Goal: Transaction & Acquisition: Purchase product/service

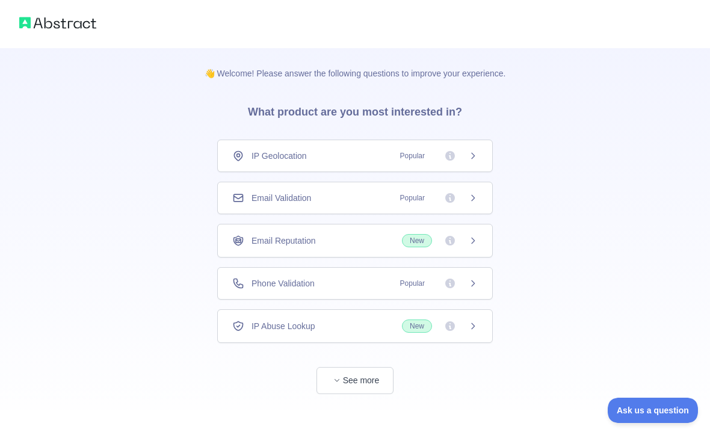
scroll to position [13, 0]
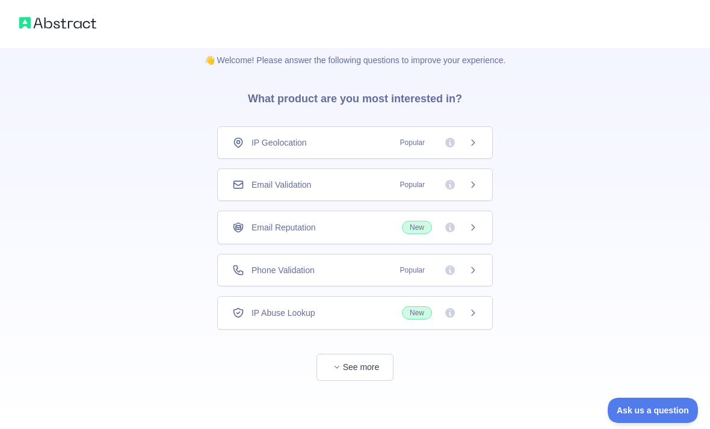
click at [414, 185] on span "Popular" at bounding box center [412, 185] width 39 height 12
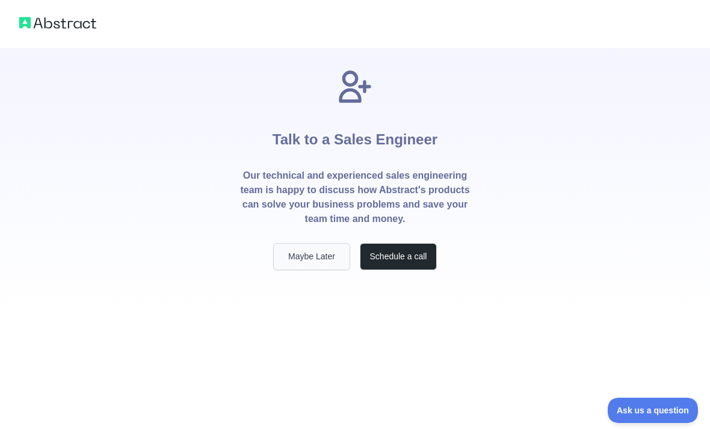
click at [319, 258] on button "Maybe Later" at bounding box center [311, 256] width 77 height 27
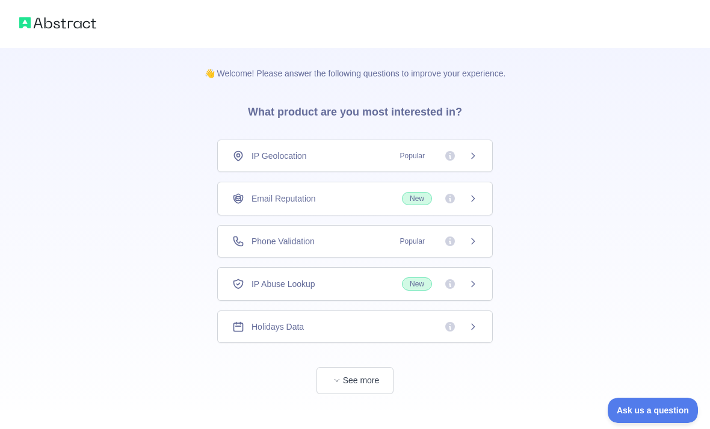
scroll to position [13, 0]
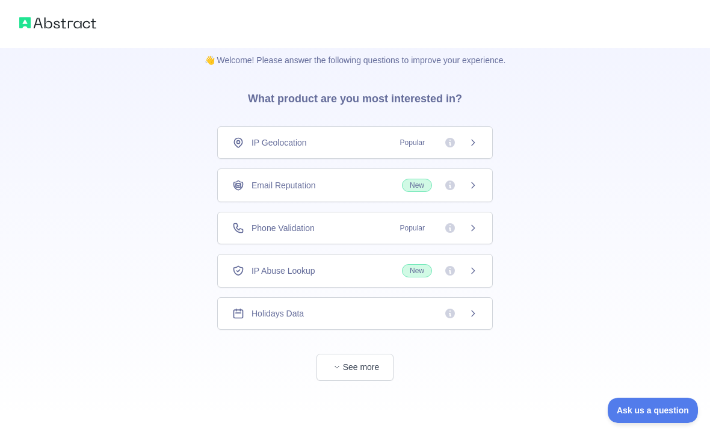
click at [478, 141] on div "IP Geolocation Popular" at bounding box center [354, 142] width 275 height 32
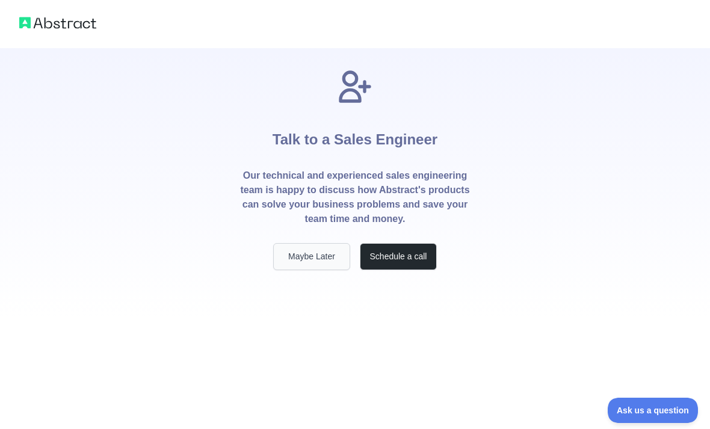
click at [328, 262] on button "Maybe Later" at bounding box center [311, 256] width 77 height 27
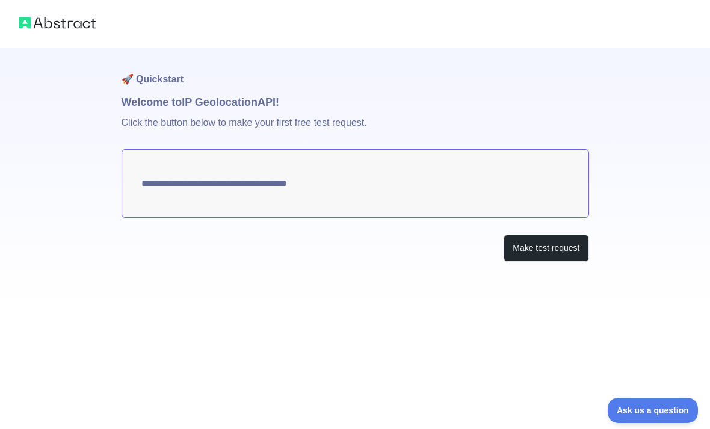
type textarea "**********"
click at [547, 253] on button "Make test request" at bounding box center [545, 247] width 85 height 27
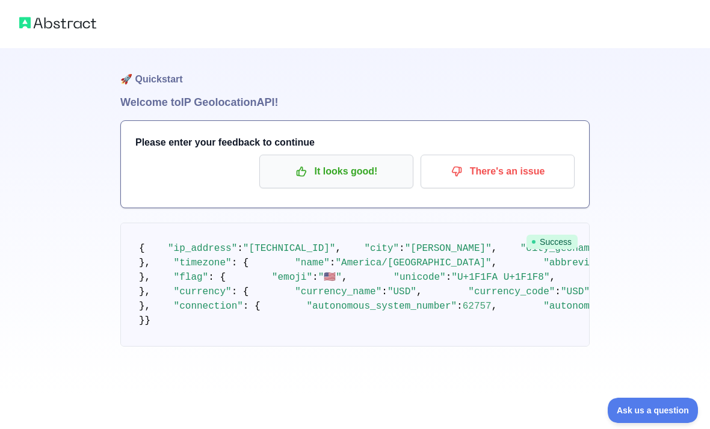
click at [364, 173] on p "It looks good!" at bounding box center [336, 171] width 136 height 20
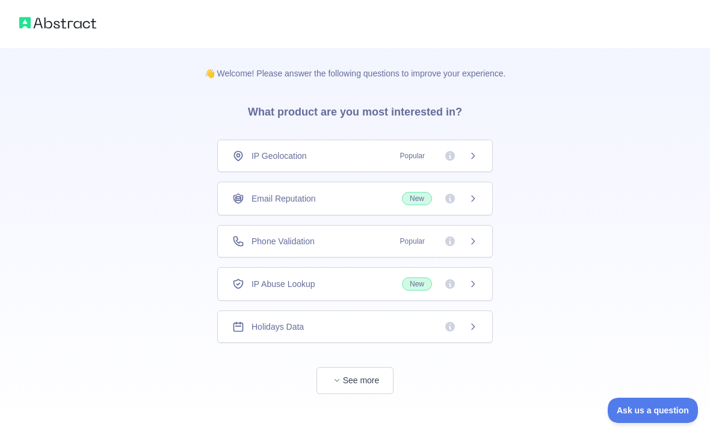
click at [411, 200] on span "New" at bounding box center [417, 198] width 30 height 13
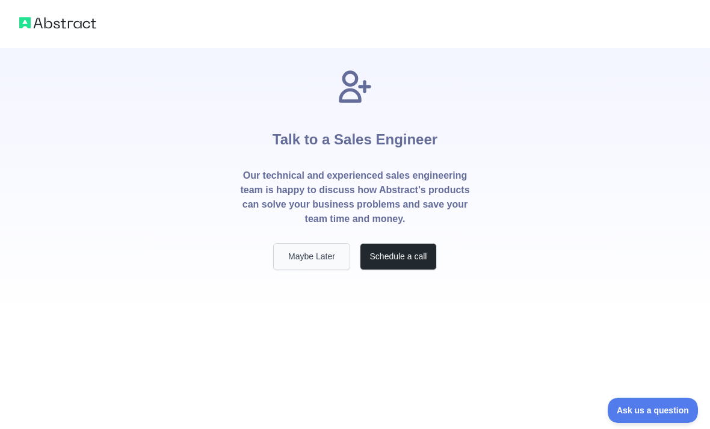
click at [322, 256] on button "Maybe Later" at bounding box center [311, 256] width 77 height 27
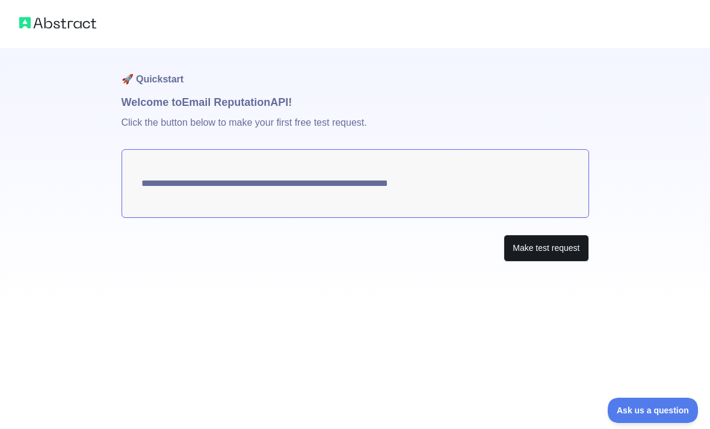
click at [541, 253] on button "Make test request" at bounding box center [545, 247] width 85 height 27
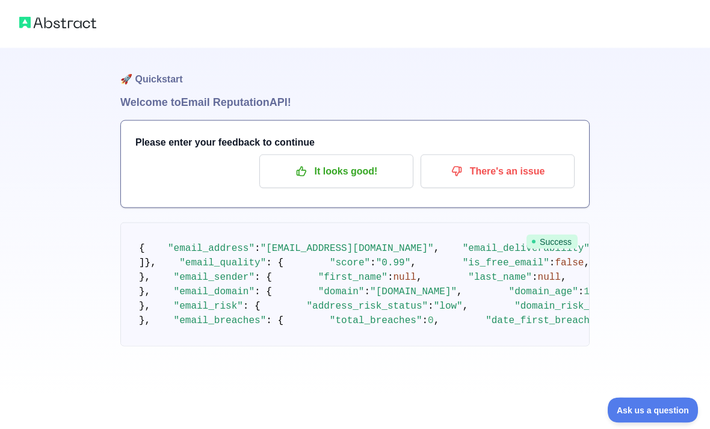
scroll to position [652, 0]
click at [642, 408] on span "Ask us a question" at bounding box center [646, 408] width 90 height 8
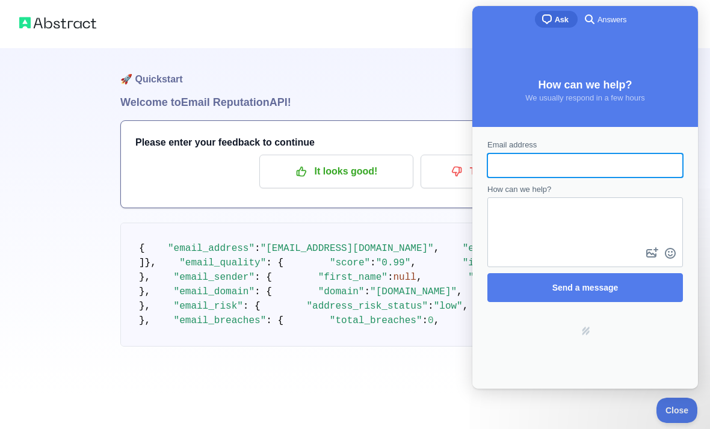
scroll to position [0, 0]
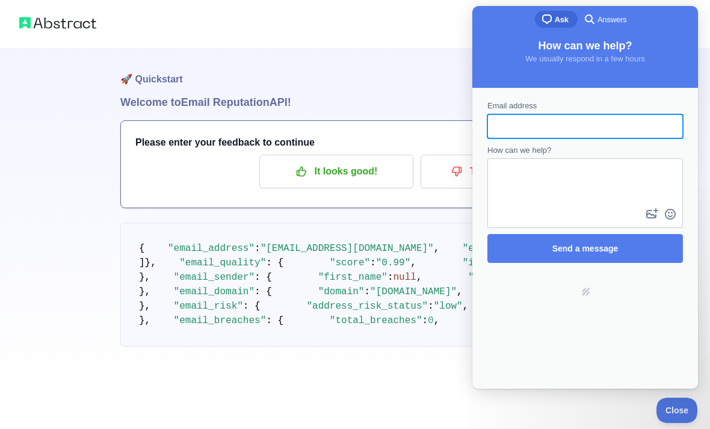
click at [440, 241] on pre "{ "email_address" : "[EMAIL_ADDRESS][DOMAIN_NAME]" , "email_deliverability" : {…" at bounding box center [354, 284] width 469 height 124
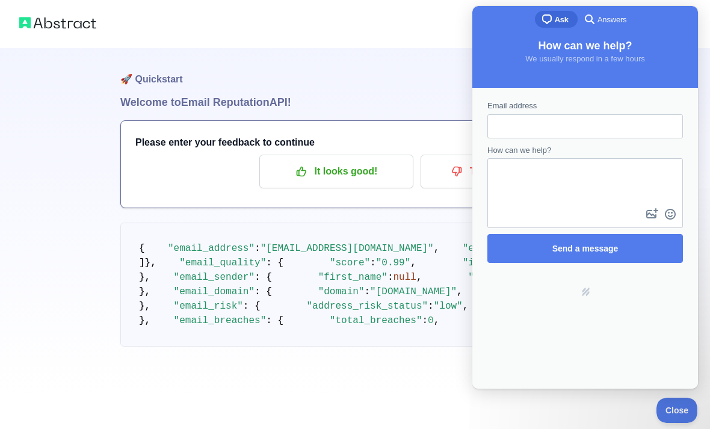
click at [652, 1] on div at bounding box center [355, 24] width 710 height 48
click at [651, 1] on div at bounding box center [355, 24] width 710 height 48
click at [678, 411] on span "Close" at bounding box center [673, 408] width 41 height 8
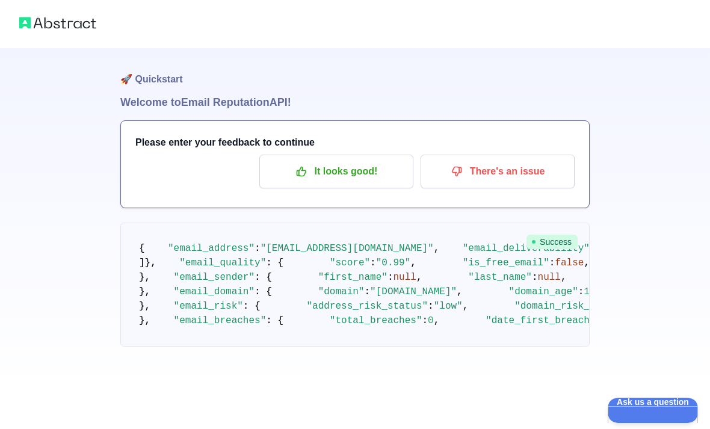
click at [552, 247] on span "Success" at bounding box center [551, 241] width 51 height 14
click at [381, 171] on p "It looks good!" at bounding box center [336, 171] width 136 height 20
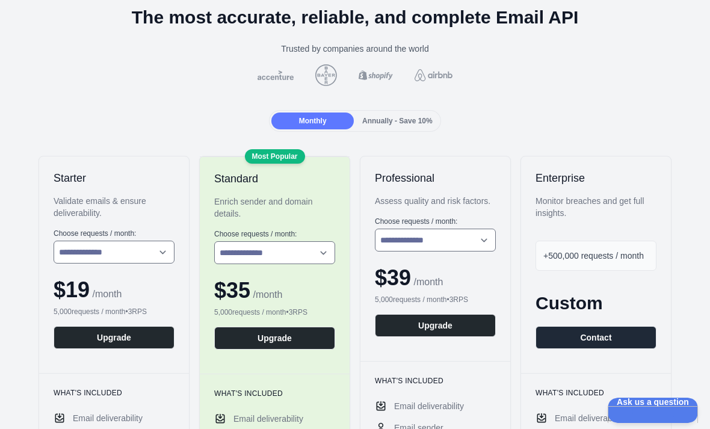
scroll to position [67, 0]
click at [316, 342] on button "Upgrade" at bounding box center [274, 337] width 121 height 23
click at [305, 343] on button "Upgrade" at bounding box center [274, 337] width 121 height 23
